Goal: Navigation & Orientation: Find specific page/section

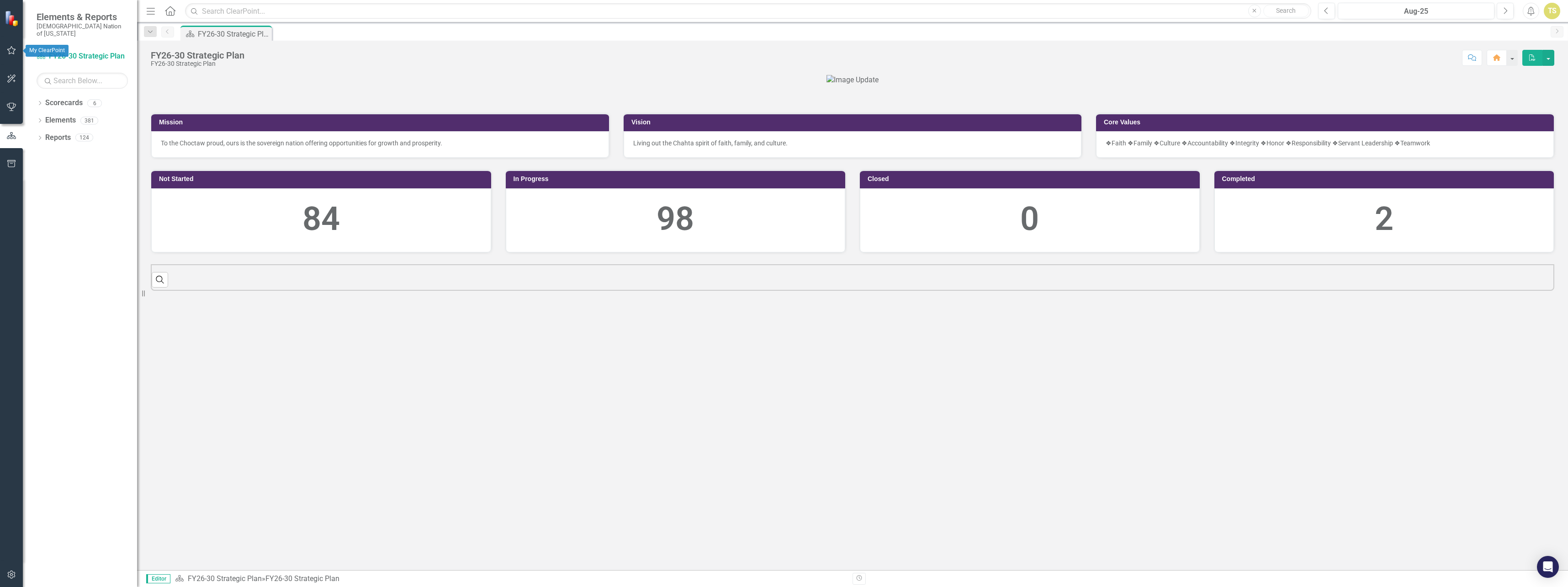
click at [10, 48] on icon "button" at bounding box center [12, 51] width 9 height 9
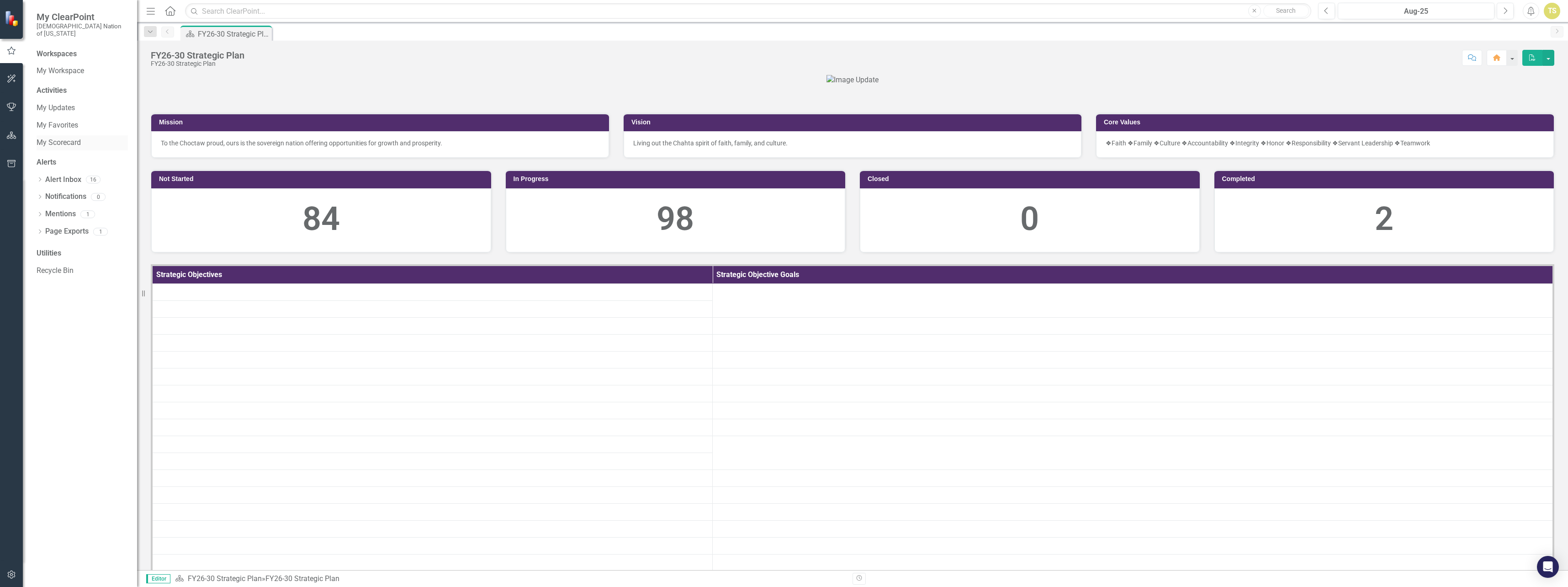
click at [60, 138] on link "My Scorecard" at bounding box center [82, 142] width 91 height 10
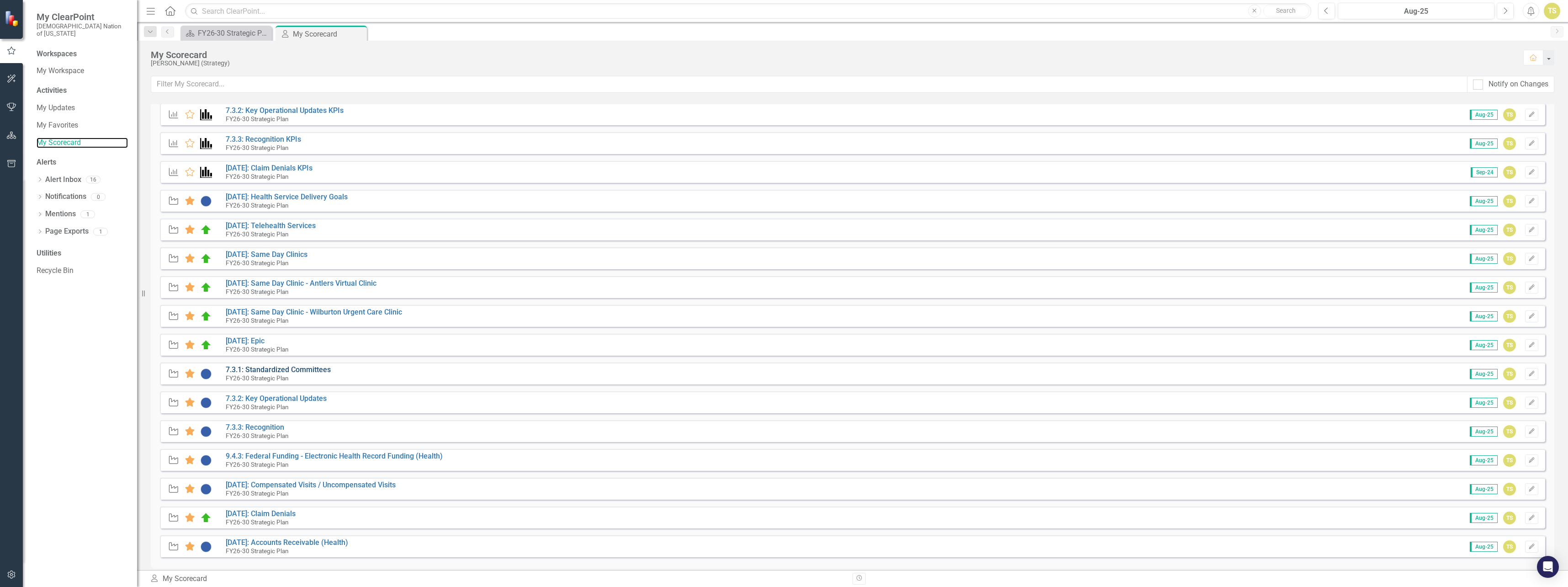
scroll to position [183, 0]
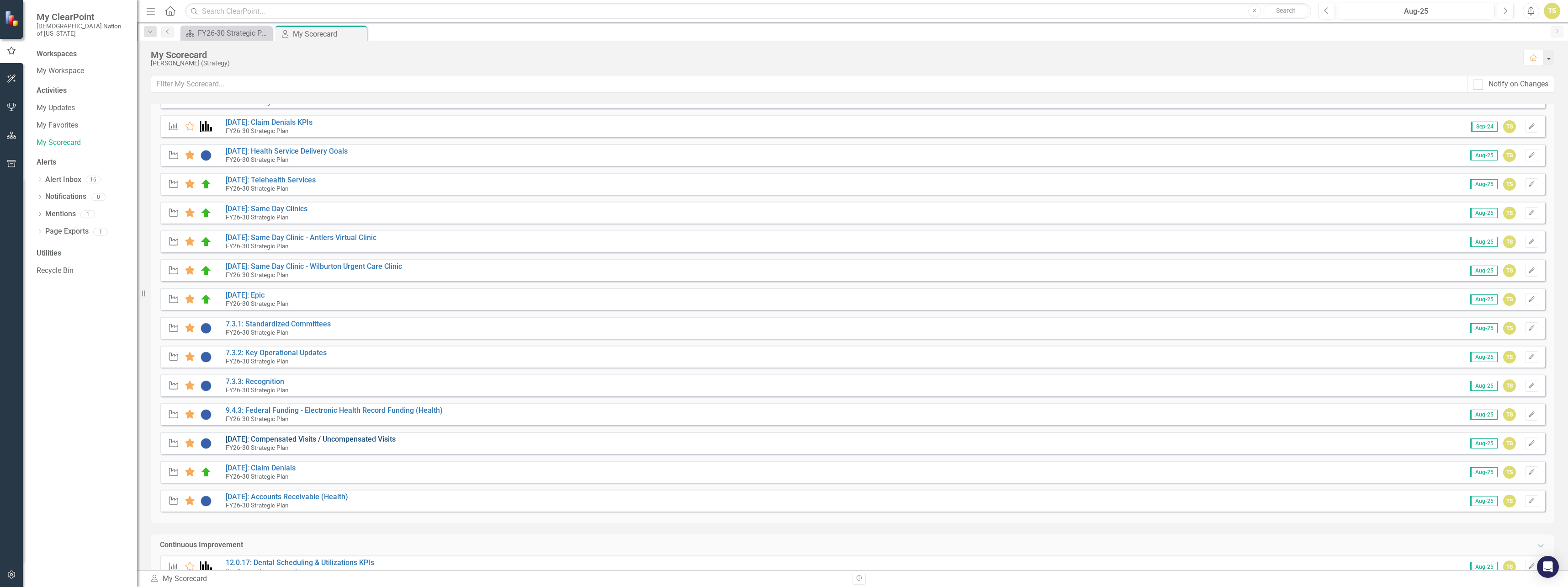
click at [294, 440] on link "[DATE]: Compensated Visits / Uncompensated Visits" at bounding box center [310, 439] width 170 height 9
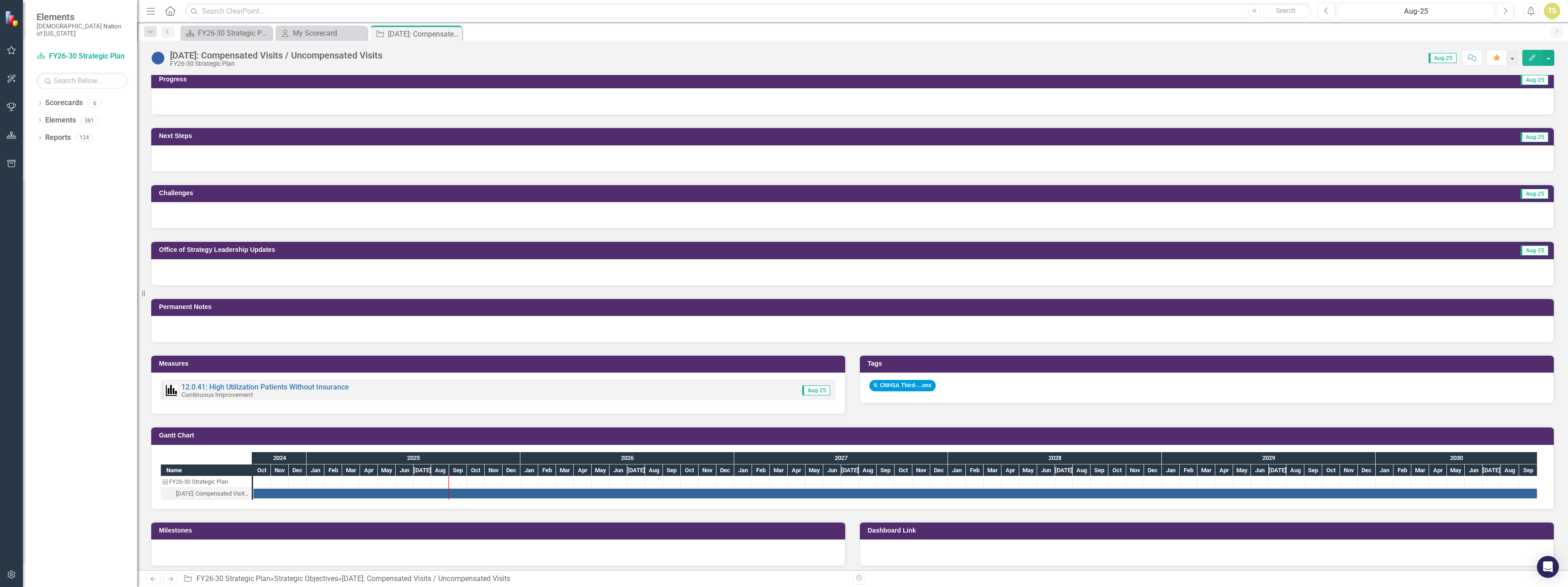
scroll to position [320, 0]
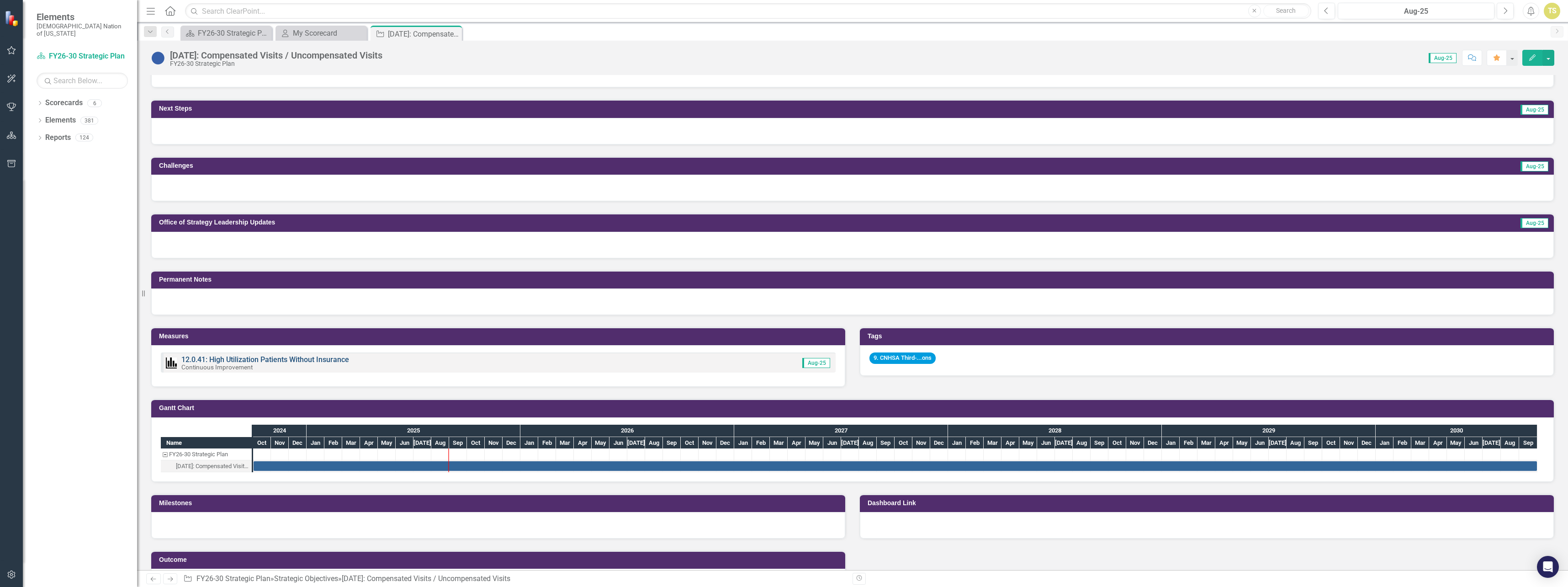
click at [216, 359] on link "12.0.41: High Utilization Patients Without Insurance" at bounding box center [265, 359] width 167 height 9
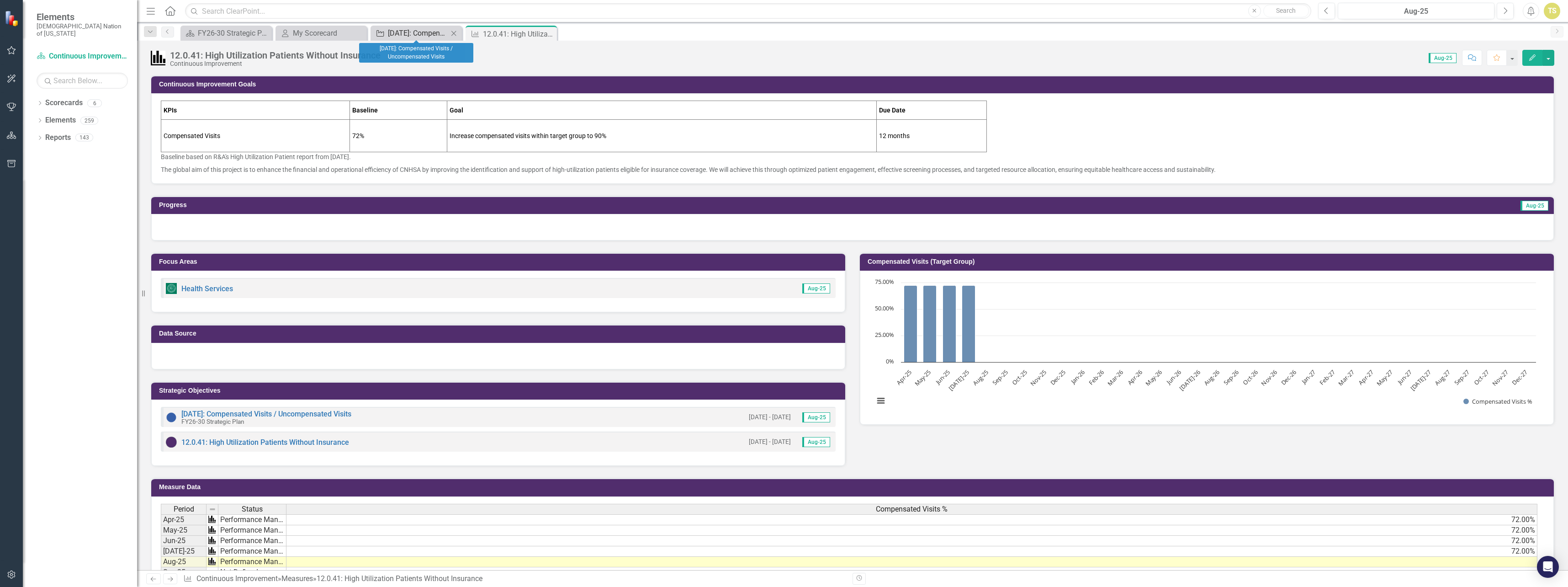
click at [415, 35] on div "[DATE]: Compensated Visits / Uncompensated Visits" at bounding box center [418, 33] width 60 height 12
